Goal: Information Seeking & Learning: Learn about a topic

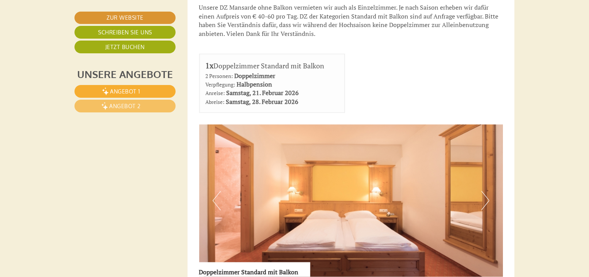
scroll to position [495, 0]
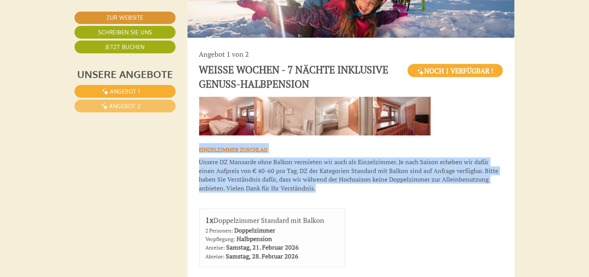
drag, startPoint x: 302, startPoint y: 192, endPoint x: 193, endPoint y: 146, distance: 118.2
copy div "EINZELZIMMER ZUSCHLAG Unsere DZ Mansarde ohne Balkon vermieten wir auch als Ein…"
click at [340, 185] on p "Unsere DZ Mansarde ohne Balkon vermieten wir auch als Einzelzimmer. Je nach Sai…" at bounding box center [351, 175] width 304 height 35
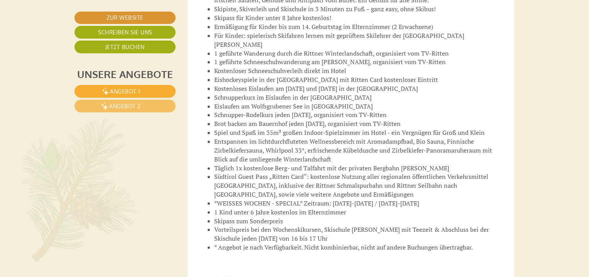
scroll to position [1284, 0]
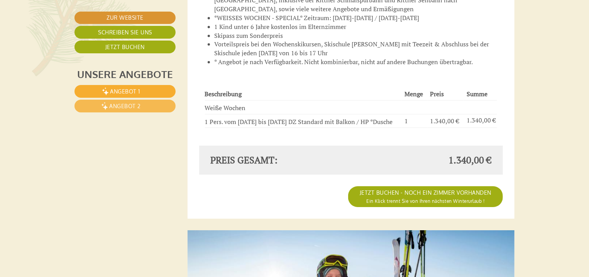
click at [133, 101] on link "Angebot 2" at bounding box center [125, 106] width 101 height 13
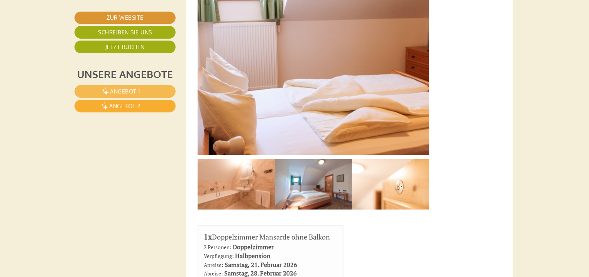
click at [128, 89] on span "Angebot 1" at bounding box center [125, 91] width 30 height 7
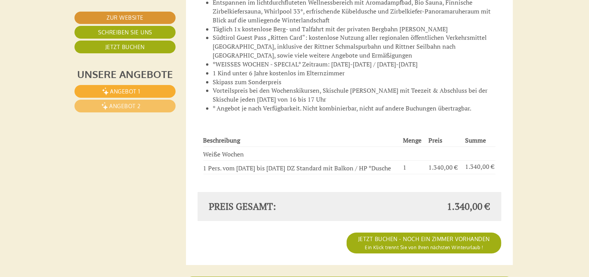
scroll to position [1288, 2]
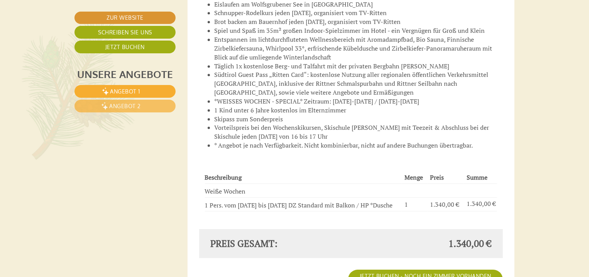
scroll to position [1314, 0]
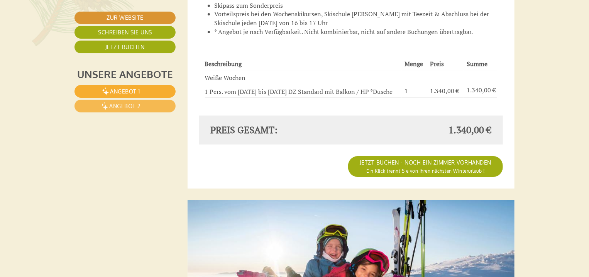
click at [165, 109] on link "Angebot 2" at bounding box center [125, 106] width 101 height 13
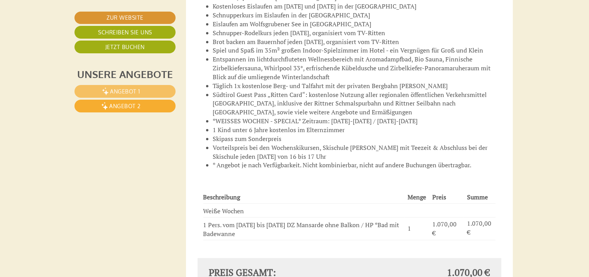
scroll to position [1412, 2]
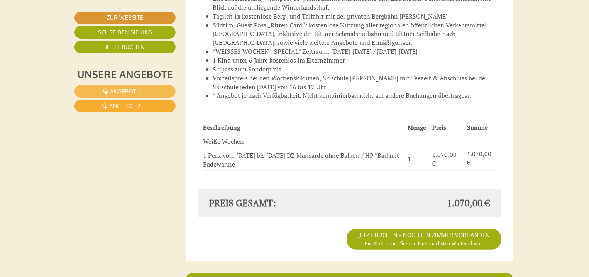
click at [148, 93] on link "Angebot 1" at bounding box center [125, 91] width 101 height 13
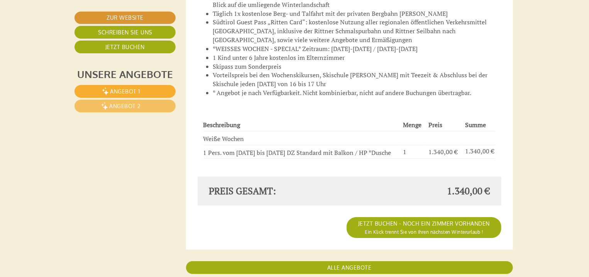
scroll to position [1257, 2]
